Goal: Task Accomplishment & Management: Manage account settings

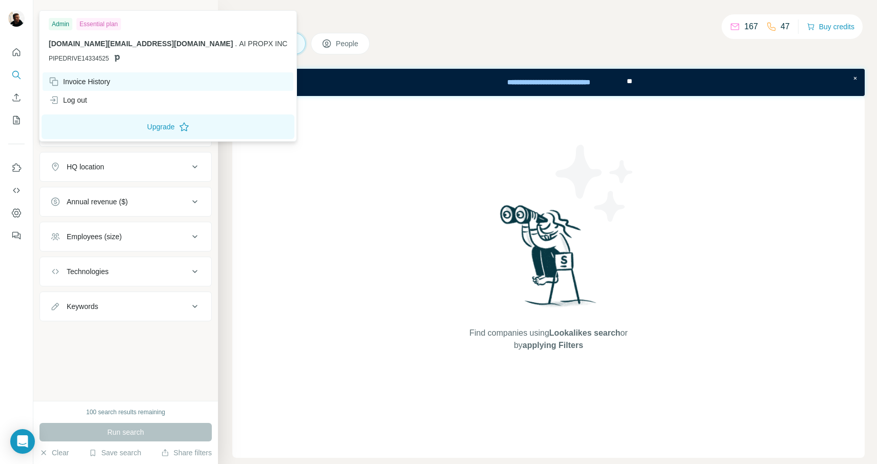
click at [119, 82] on div "Invoice History" at bounding box center [168, 81] width 251 height 18
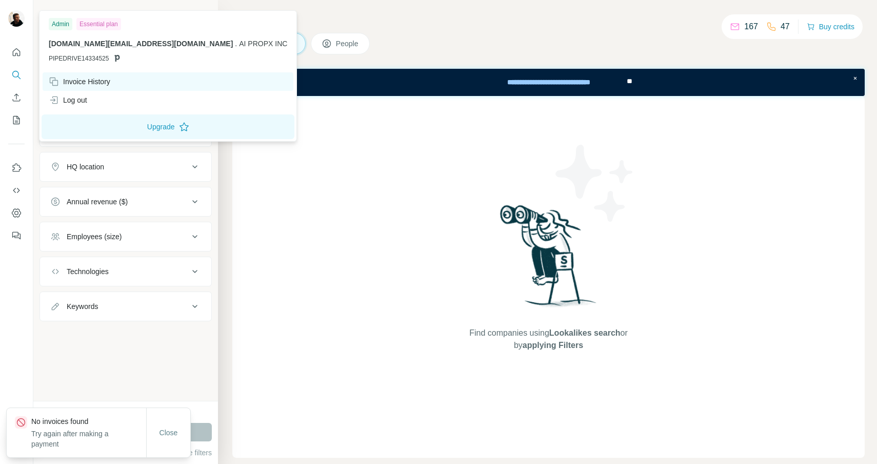
click at [96, 82] on div "Invoice History" at bounding box center [80, 81] width 62 height 10
click at [17, 19] on img at bounding box center [16, 18] width 16 height 16
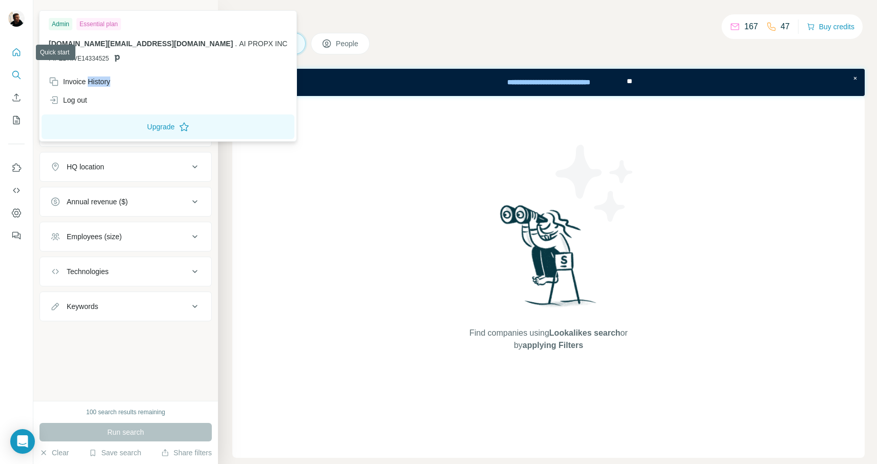
click at [19, 44] on button "Quick start" at bounding box center [16, 52] width 16 height 18
